Goal: Navigation & Orientation: Find specific page/section

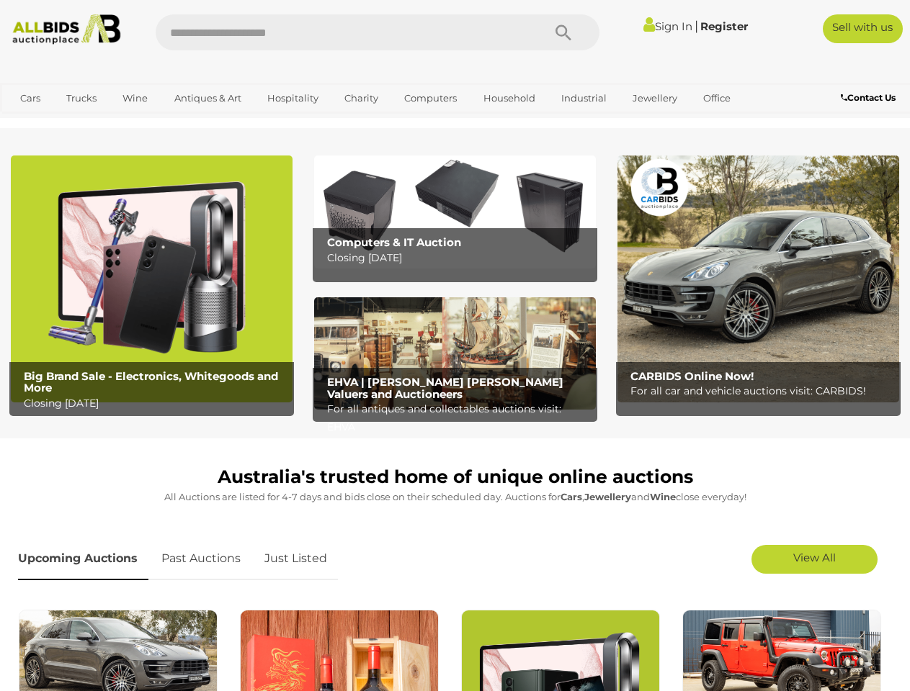
click at [563, 32] on icon "Search" at bounding box center [563, 33] width 16 height 22
click at [30, 98] on link "Cars" at bounding box center [30, 98] width 39 height 24
click at [81, 98] on link "Trucks" at bounding box center [81, 98] width 49 height 24
click at [135, 98] on link "Wine" at bounding box center [135, 98] width 44 height 24
click at [207, 98] on link "Antiques & Art" at bounding box center [208, 98] width 86 height 24
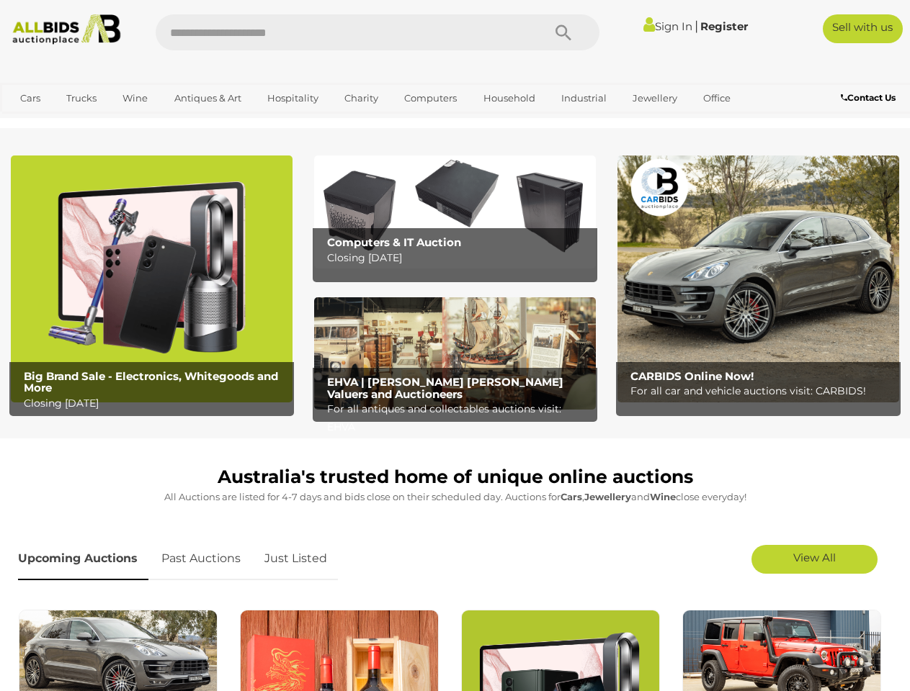
click at [292, 98] on link "Hospitality" at bounding box center [293, 98] width 70 height 24
click at [360, 98] on link "Charity" at bounding box center [361, 98] width 53 height 24
click at [429, 98] on link "Computers" at bounding box center [430, 98] width 71 height 24
